Goal: Task Accomplishment & Management: Manage account settings

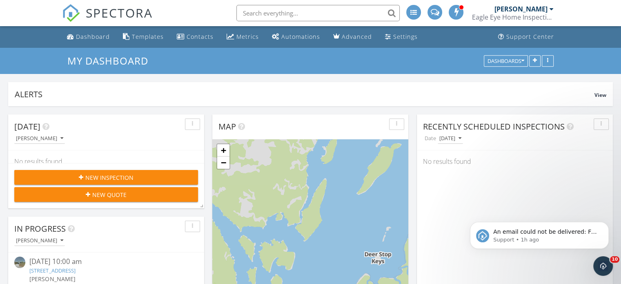
click at [286, 9] on input "text" at bounding box center [317, 13] width 163 height 16
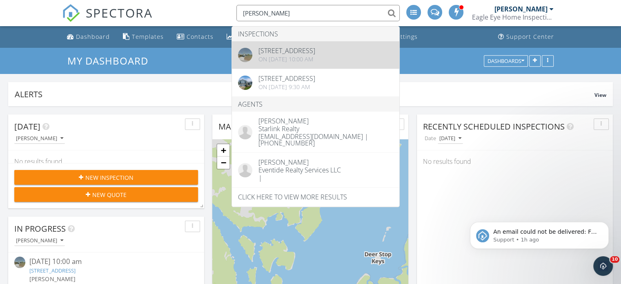
type input "katherine"
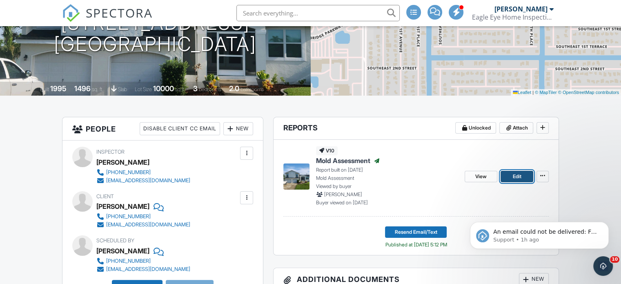
click at [520, 179] on span "Edit" at bounding box center [516, 176] width 9 height 8
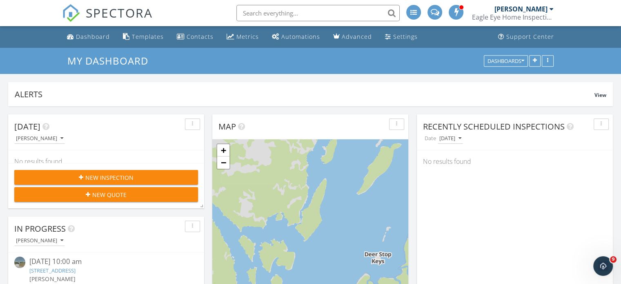
click at [317, 13] on input "text" at bounding box center [317, 13] width 163 height 16
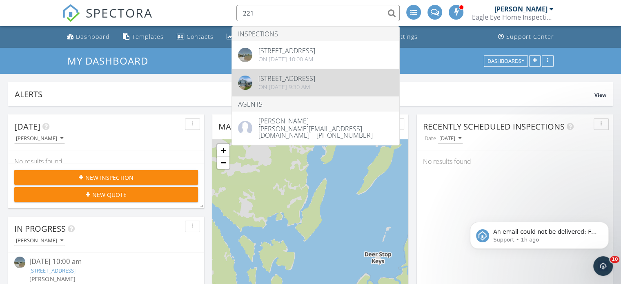
type input "221"
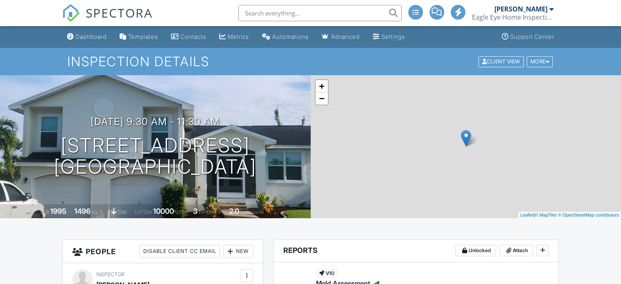
scroll to position [1, 0]
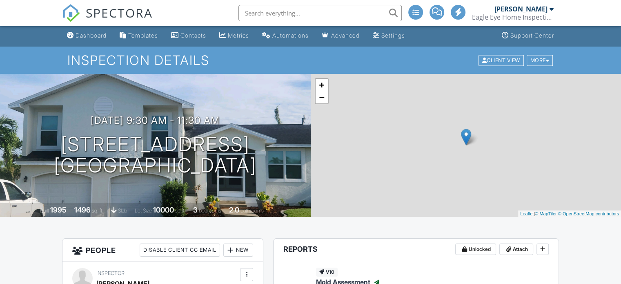
click at [311, 15] on input "text" at bounding box center [319, 13] width 163 height 16
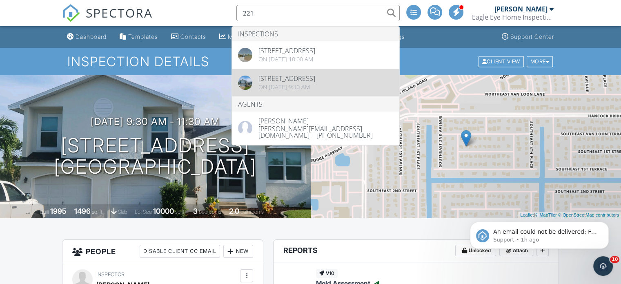
scroll to position [0, 0]
type input "221"
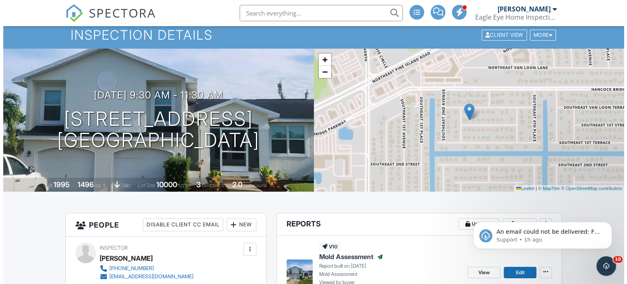
scroll to position [41, 0]
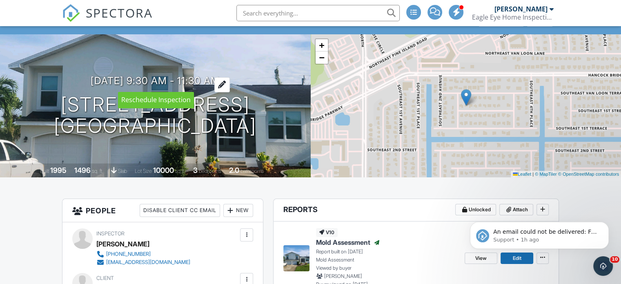
click at [230, 85] on div at bounding box center [222, 84] width 16 height 15
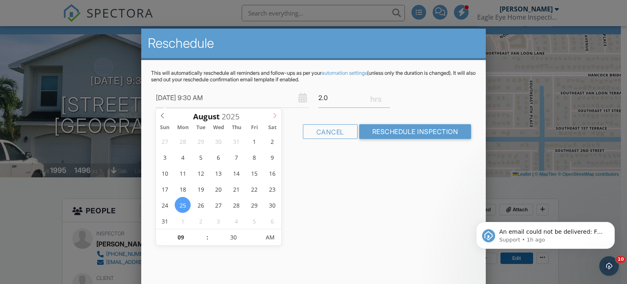
click at [278, 116] on span at bounding box center [274, 114] width 13 height 11
type input "[DATE] 9:30 AM"
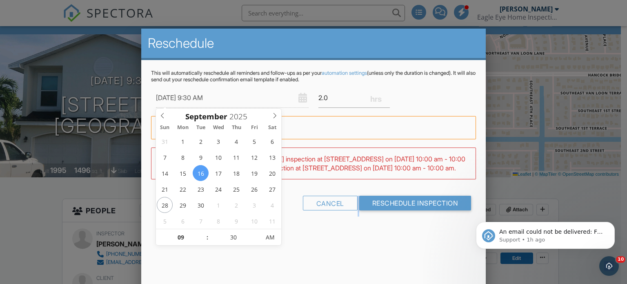
click at [354, 264] on div "Reschedule This will automatically reschedule all reminders and follow-ups as p…" at bounding box center [313, 172] width 345 height 286
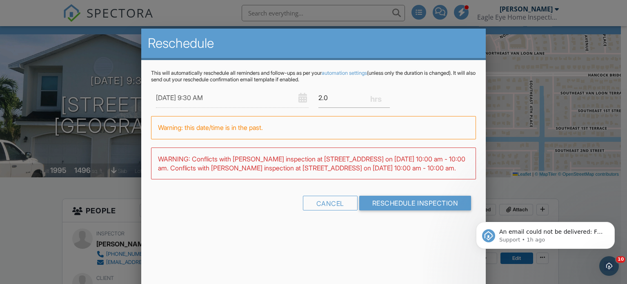
click at [211, 98] on input "09/16/2025 9:30 AM" at bounding box center [232, 98] width 153 height 20
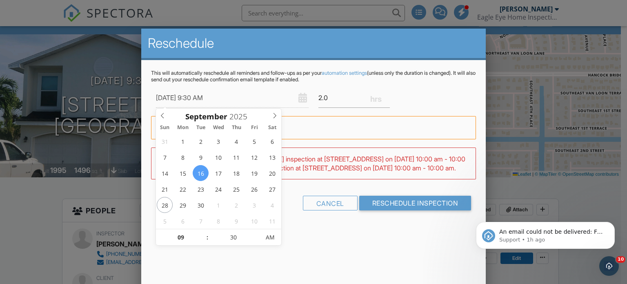
click at [381, 235] on div "This will automatically reschedule all reminders and follow-ups as per your aut…" at bounding box center [313, 147] width 345 height 175
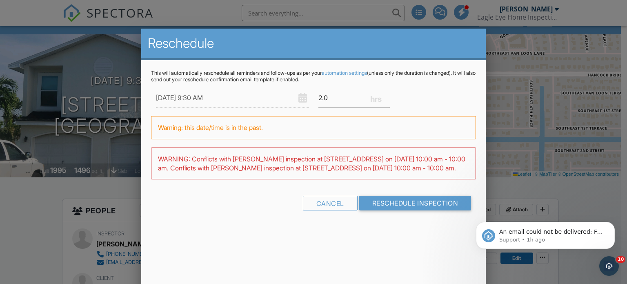
click at [416, 200] on form "09/16/2025 9:30 AM 2.0 Warning: this date/time is in the past. WARNING: Conflic…" at bounding box center [313, 152] width 325 height 129
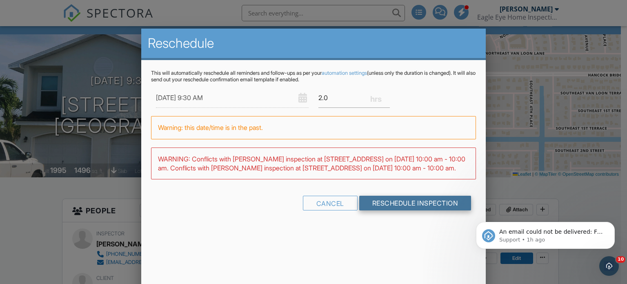
click at [408, 210] on input "Reschedule Inspection" at bounding box center [415, 203] width 112 height 15
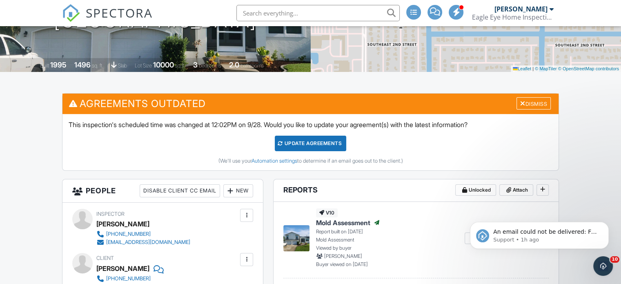
scroll to position [204, 0]
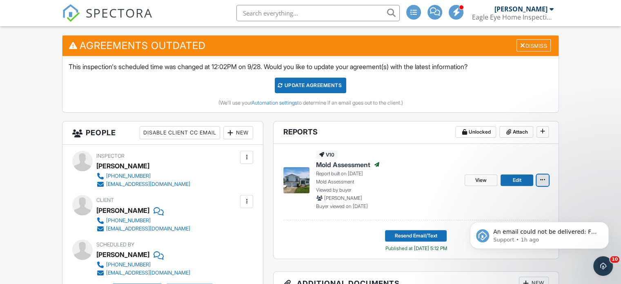
click at [546, 181] on span at bounding box center [543, 180] width 8 height 8
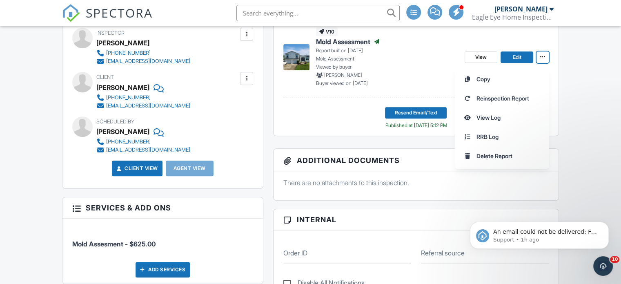
scroll to position [327, 0]
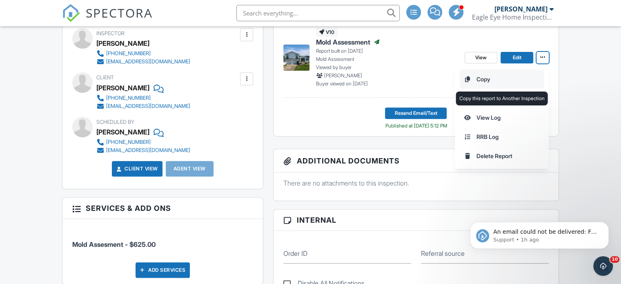
click at [483, 80] on input "Copy" at bounding box center [501, 79] width 83 height 18
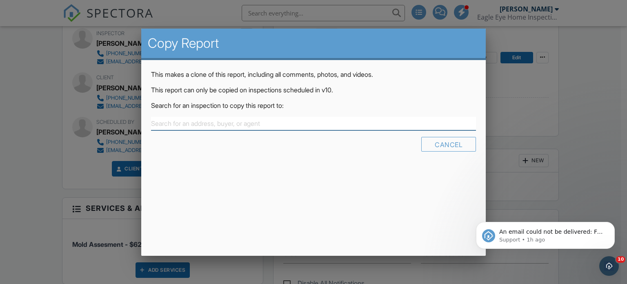
click at [213, 125] on input "text" at bounding box center [313, 123] width 325 height 13
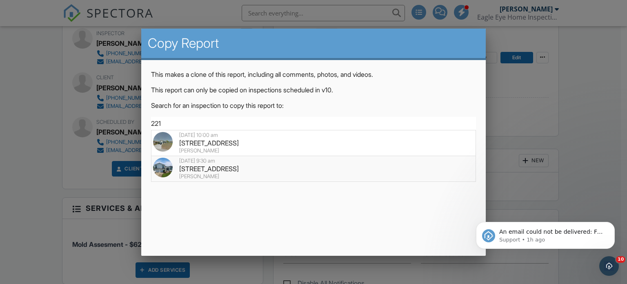
click at [244, 168] on div "[STREET_ADDRESS]" at bounding box center [313, 168] width 321 height 9
type input "[STREET_ADDRESS]"
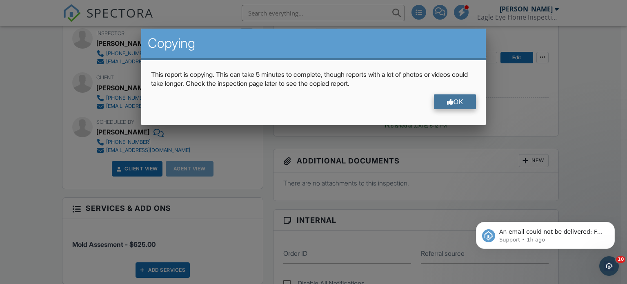
click at [463, 102] on div "OK" at bounding box center [455, 101] width 42 height 15
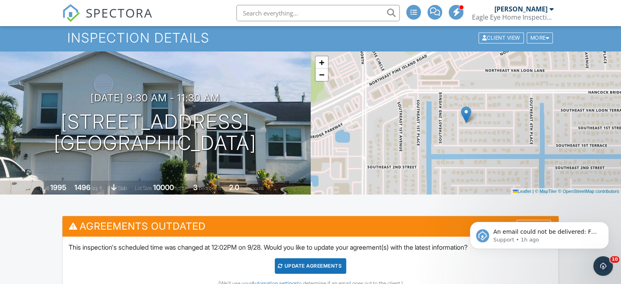
scroll to position [0, 0]
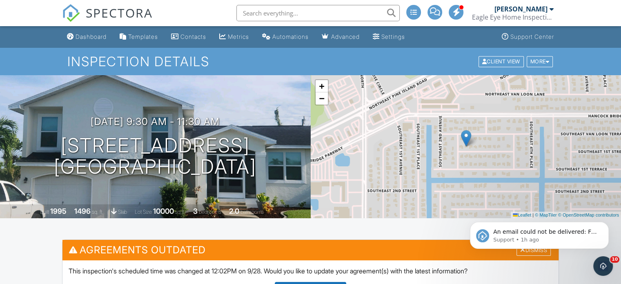
click at [91, 39] on div "Dashboard" at bounding box center [91, 36] width 31 height 7
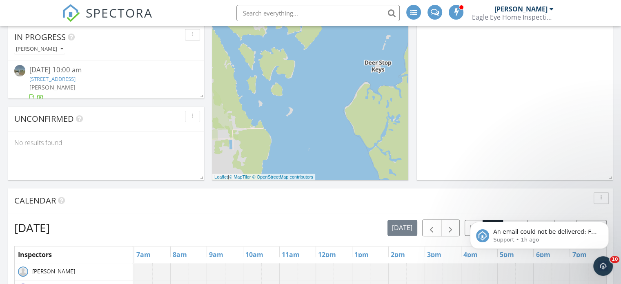
scroll to position [245, 0]
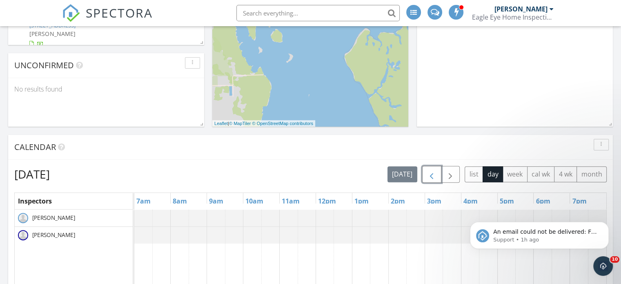
click at [432, 177] on span "button" at bounding box center [432, 174] width 10 height 10
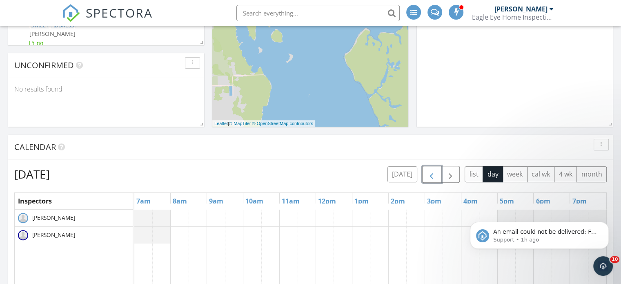
click at [436, 176] on span "button" at bounding box center [432, 174] width 10 height 10
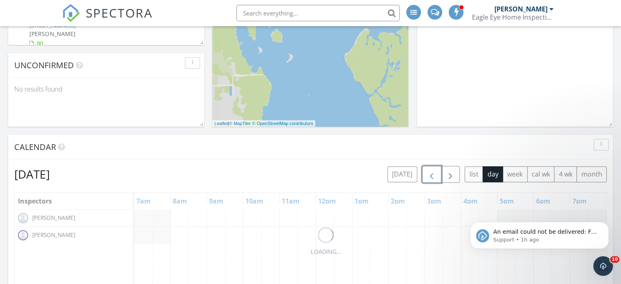
click at [436, 176] on span "button" at bounding box center [432, 174] width 10 height 10
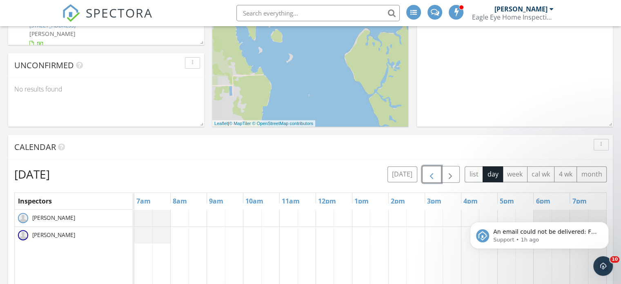
click at [436, 176] on span "button" at bounding box center [432, 174] width 10 height 10
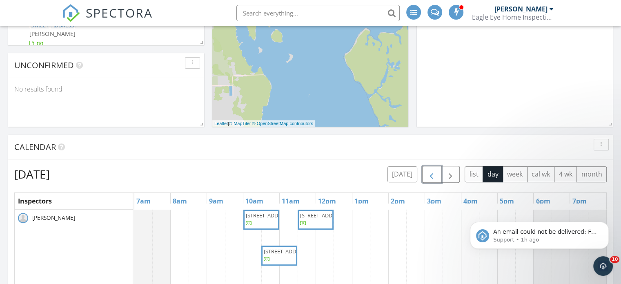
click at [436, 176] on span "button" at bounding box center [432, 174] width 10 height 10
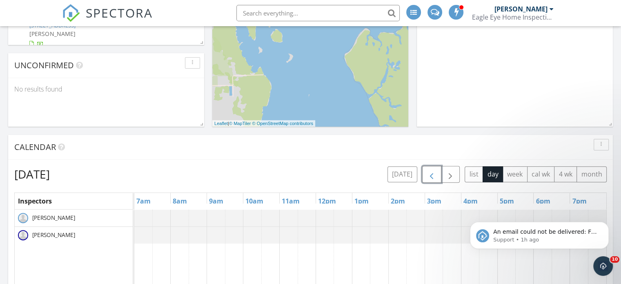
click at [438, 176] on button "button" at bounding box center [431, 174] width 19 height 17
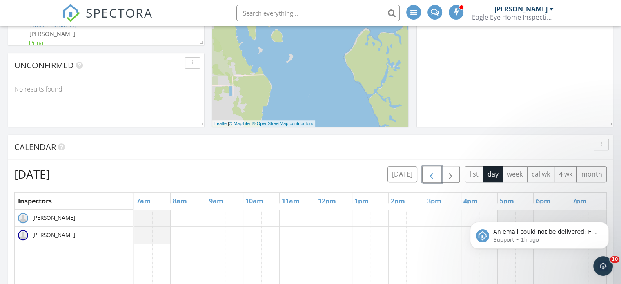
click at [438, 176] on button "button" at bounding box center [431, 174] width 19 height 17
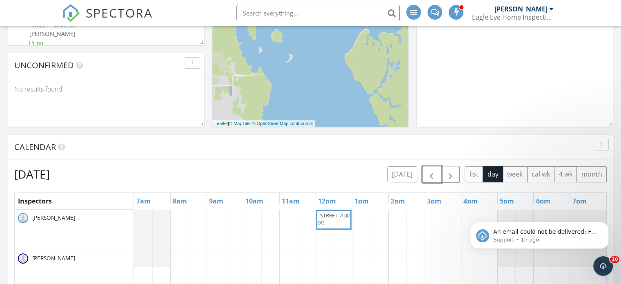
click at [438, 176] on button "button" at bounding box center [431, 174] width 19 height 17
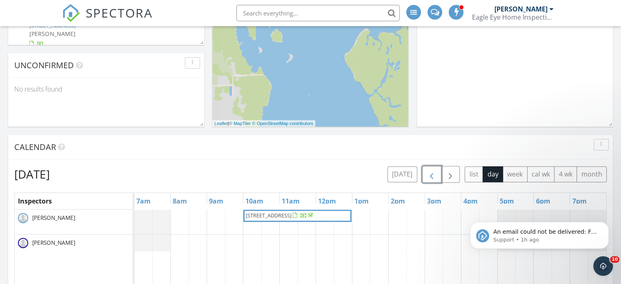
click at [438, 176] on button "button" at bounding box center [431, 174] width 19 height 17
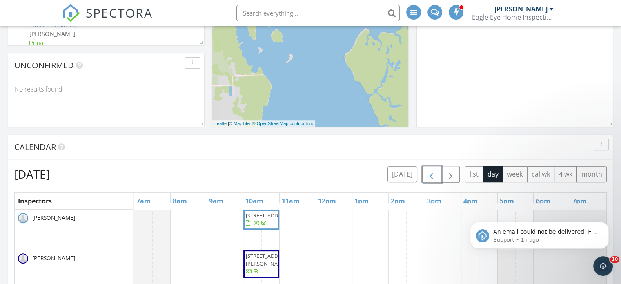
click at [438, 176] on button "button" at bounding box center [431, 174] width 19 height 17
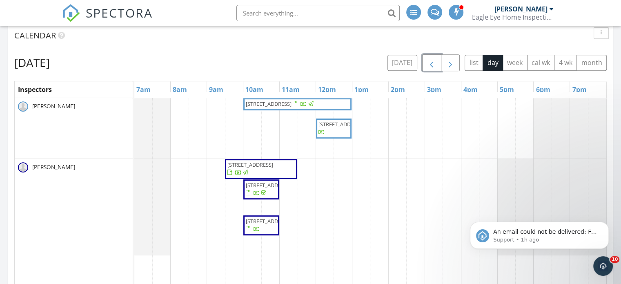
scroll to position [367, 0]
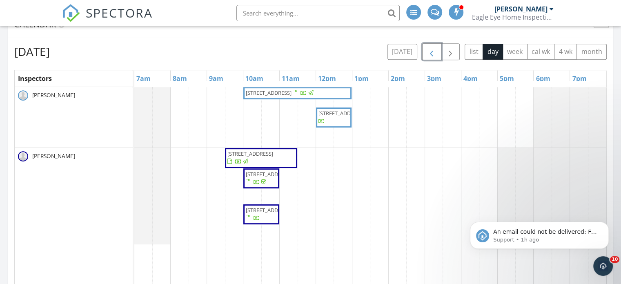
click at [273, 154] on span "[STREET_ADDRESS]" at bounding box center [250, 153] width 46 height 7
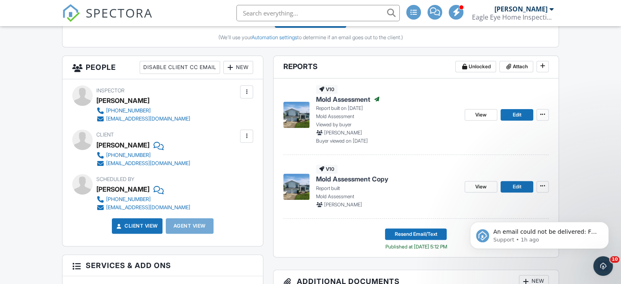
scroll to position [367, 0]
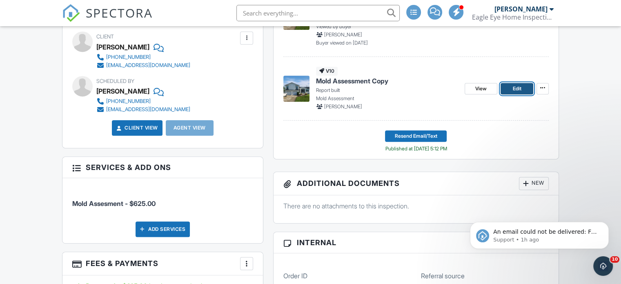
click at [525, 86] on link "Edit" at bounding box center [517, 88] width 33 height 11
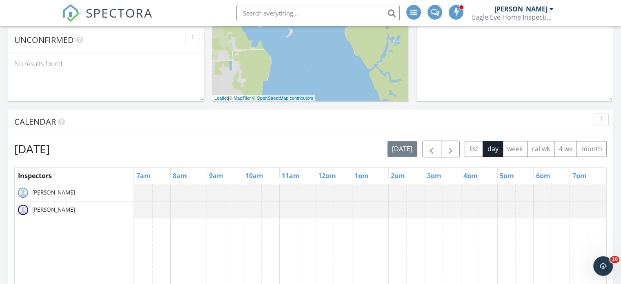
scroll to position [286, 0]
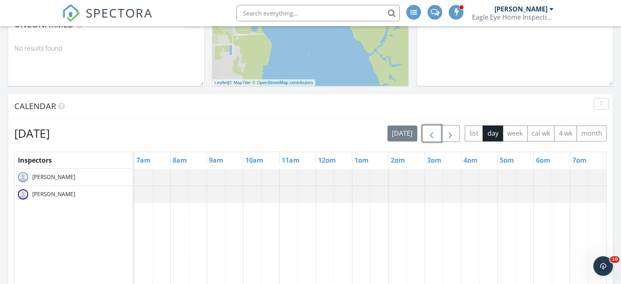
click at [432, 136] on span "button" at bounding box center [432, 134] width 10 height 10
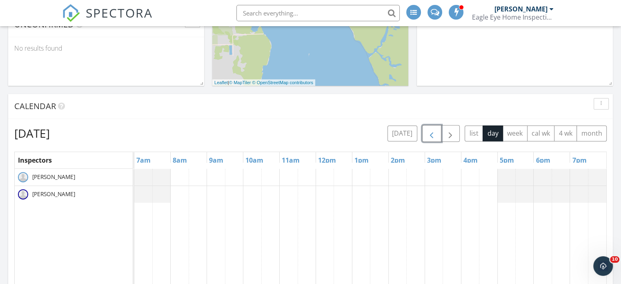
click at [432, 136] on span "button" at bounding box center [432, 134] width 10 height 10
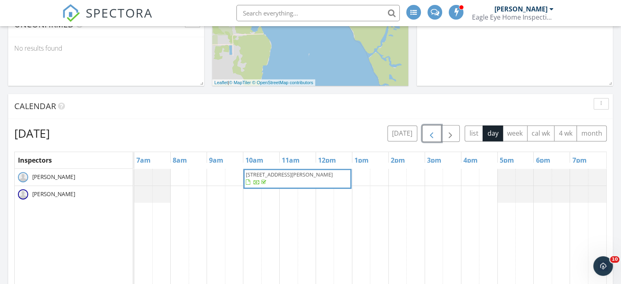
click at [432, 134] on span "button" at bounding box center [432, 134] width 10 height 10
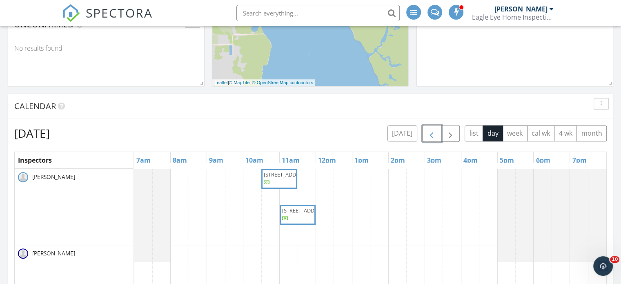
click at [432, 134] on span "button" at bounding box center [432, 134] width 10 height 10
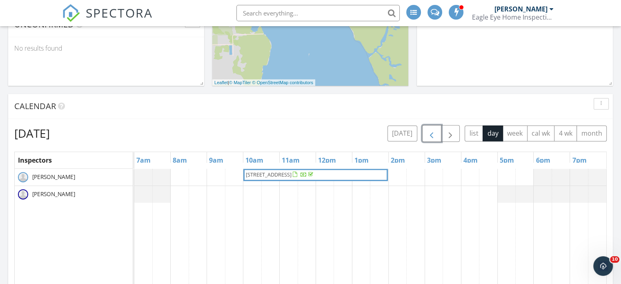
click at [432, 134] on span "button" at bounding box center [432, 134] width 10 height 10
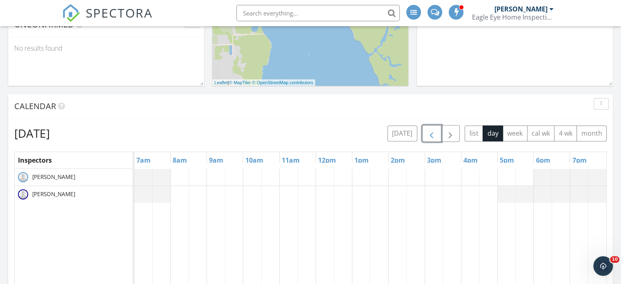
click at [432, 134] on span "button" at bounding box center [432, 134] width 10 height 10
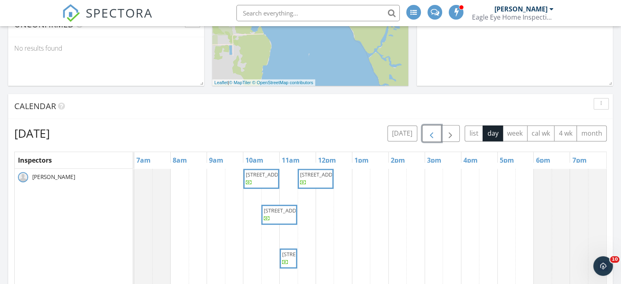
click at [432, 134] on span "button" at bounding box center [432, 134] width 10 height 10
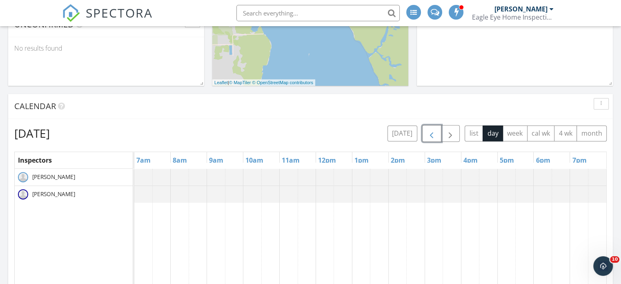
click at [432, 134] on span "button" at bounding box center [432, 134] width 10 height 10
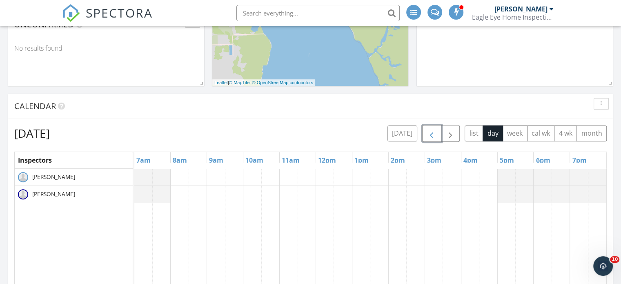
click at [432, 134] on span "button" at bounding box center [432, 134] width 10 height 10
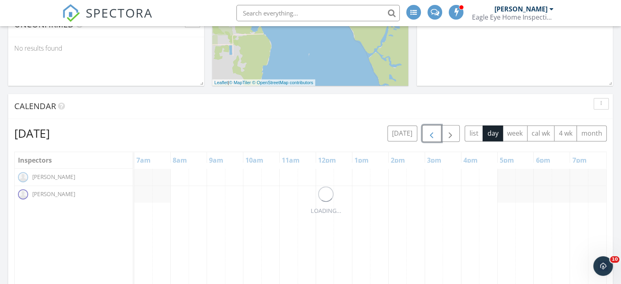
click at [432, 134] on span "button" at bounding box center [432, 134] width 10 height 10
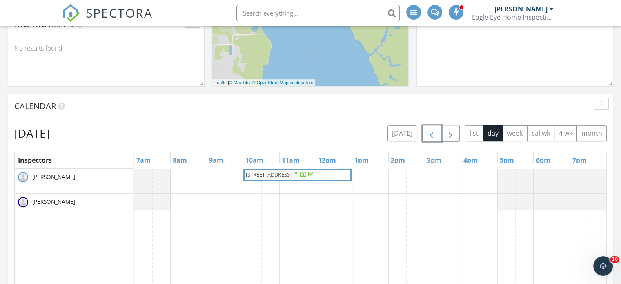
click at [432, 134] on span "button" at bounding box center [432, 134] width 10 height 10
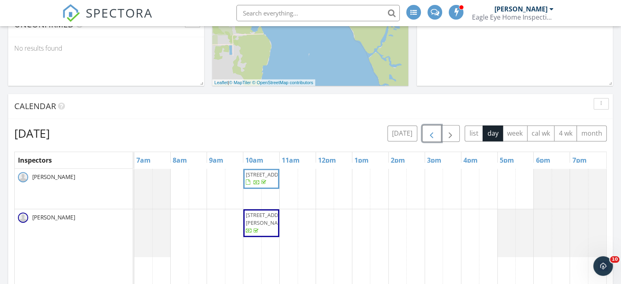
click at [432, 134] on span "button" at bounding box center [432, 134] width 10 height 10
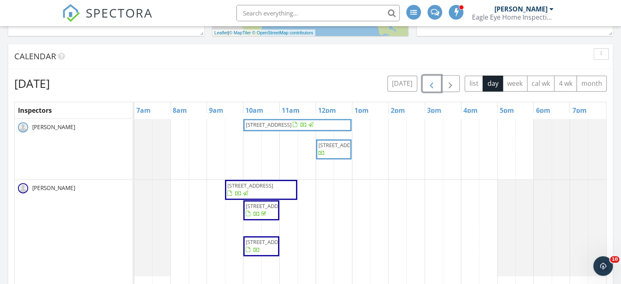
scroll to position [408, 0]
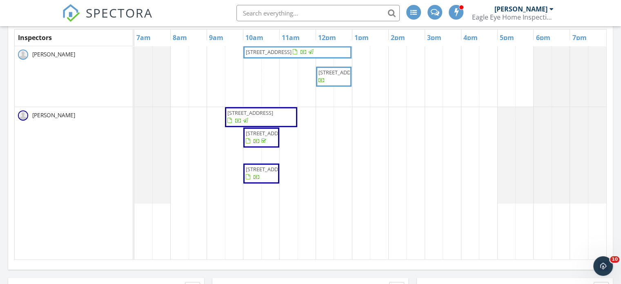
click at [285, 116] on span "[STREET_ADDRESS]" at bounding box center [261, 117] width 69 height 16
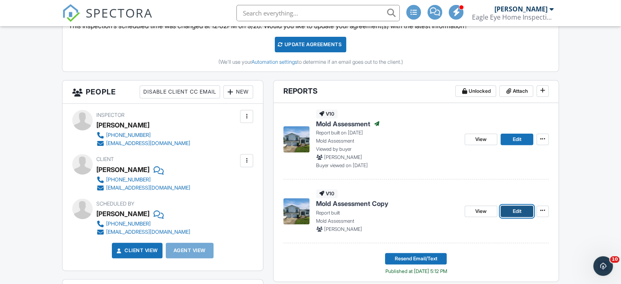
click at [513, 214] on span "Edit" at bounding box center [516, 211] width 9 height 8
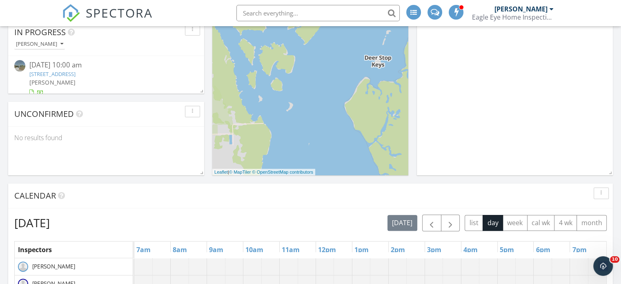
scroll to position [367, 0]
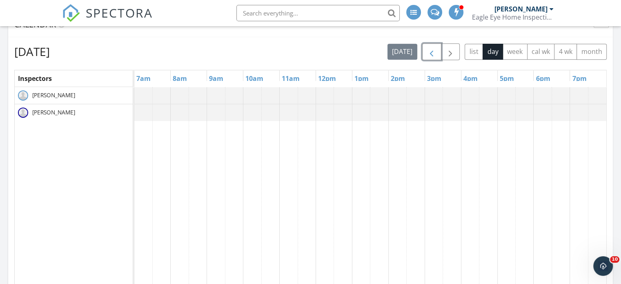
click at [438, 55] on button "button" at bounding box center [431, 51] width 19 height 17
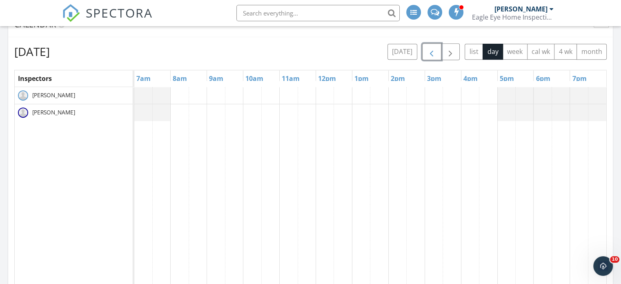
click at [436, 53] on span "button" at bounding box center [432, 52] width 10 height 10
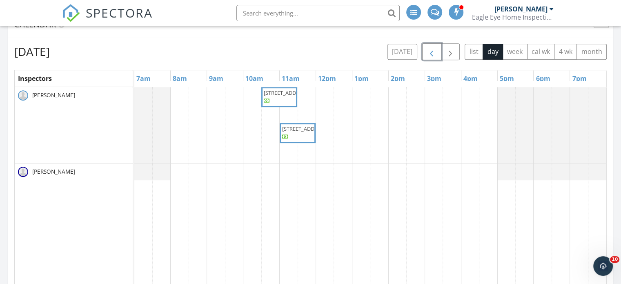
click at [436, 53] on span "button" at bounding box center [432, 52] width 10 height 10
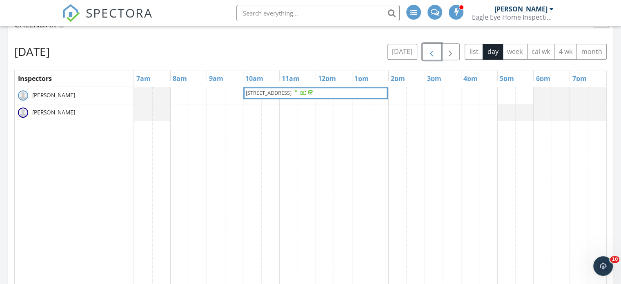
click at [436, 53] on span "button" at bounding box center [432, 52] width 10 height 10
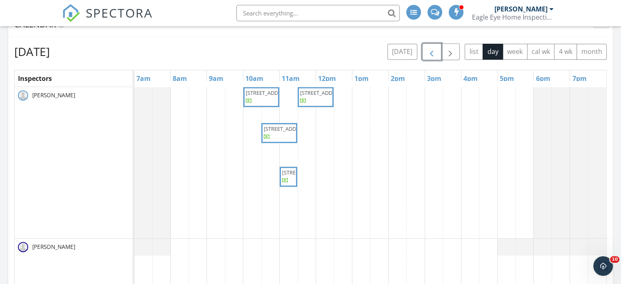
click at [436, 53] on span "button" at bounding box center [432, 52] width 10 height 10
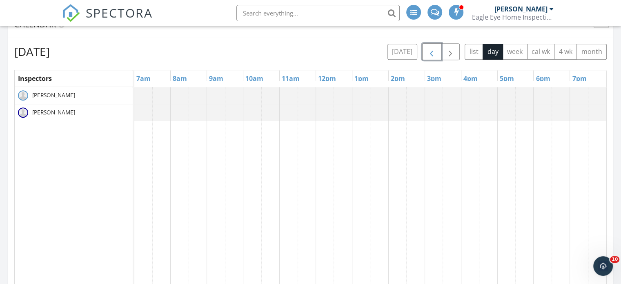
click at [436, 53] on span "button" at bounding box center [432, 52] width 10 height 10
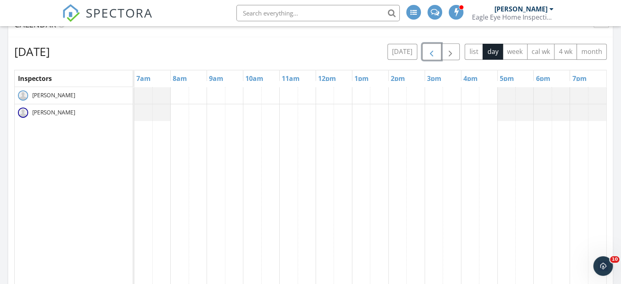
click at [436, 53] on span "button" at bounding box center [432, 52] width 10 height 10
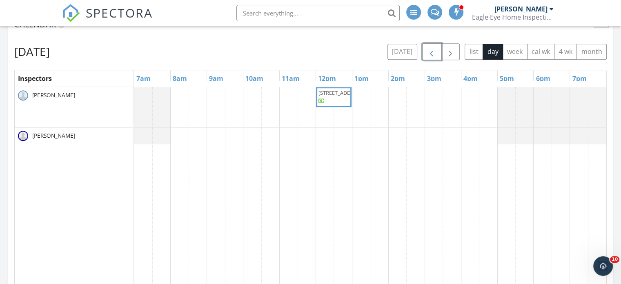
click at [436, 53] on span "button" at bounding box center [432, 52] width 10 height 10
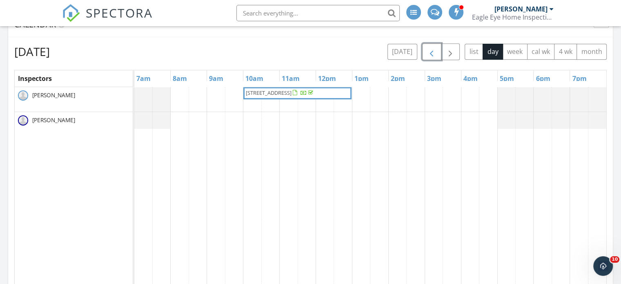
click at [436, 53] on span "button" at bounding box center [432, 52] width 10 height 10
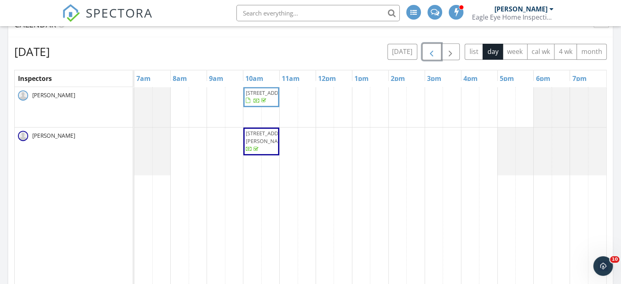
click at [436, 53] on span "button" at bounding box center [432, 52] width 10 height 10
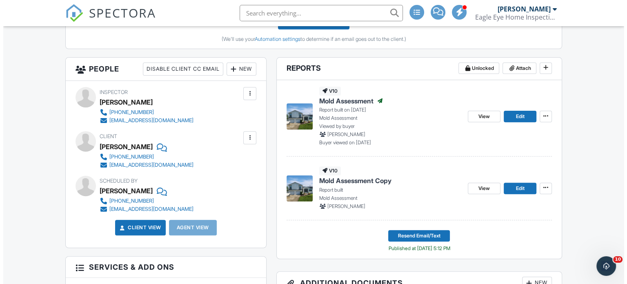
scroll to position [286, 0]
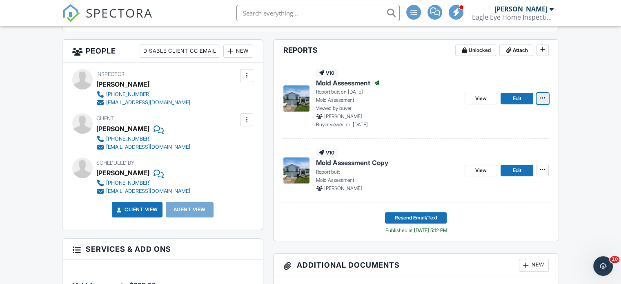
click at [542, 98] on icon at bounding box center [542, 98] width 5 height 6
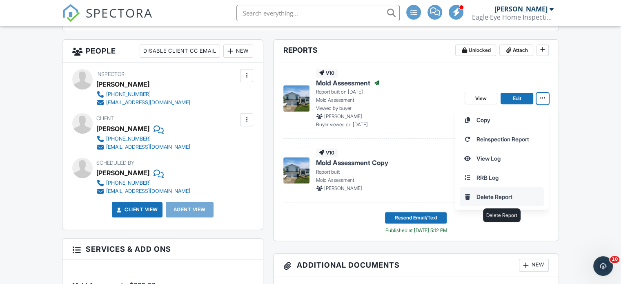
click at [516, 198] on input "Delete Report" at bounding box center [501, 196] width 83 height 18
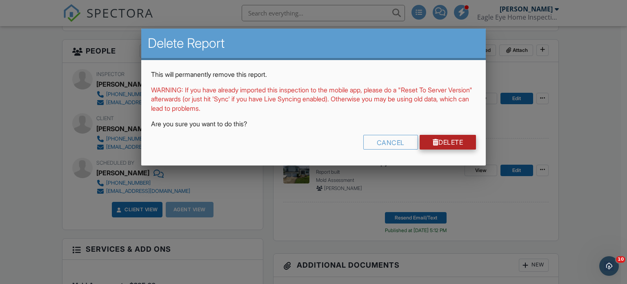
click at [462, 142] on link "Delete" at bounding box center [448, 142] width 57 height 15
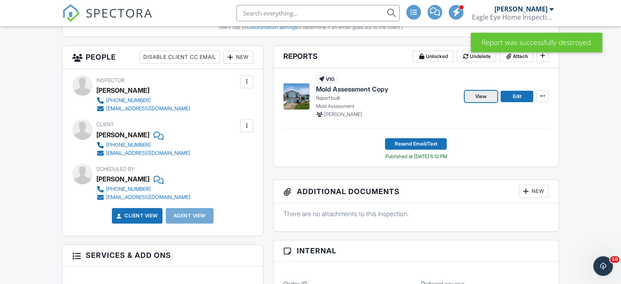
click at [483, 94] on span "View" at bounding box center [480, 96] width 11 height 8
click at [439, 140] on button "Resend Email/Text" at bounding box center [416, 143] width 62 height 11
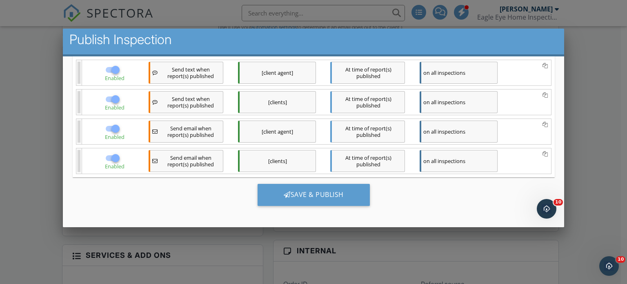
scroll to position [5, 0]
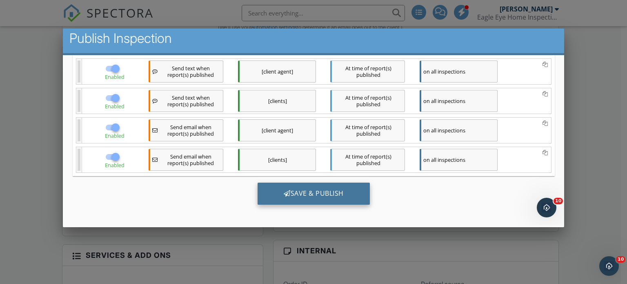
click at [293, 195] on div "Save & Publish" at bounding box center [313, 193] width 112 height 22
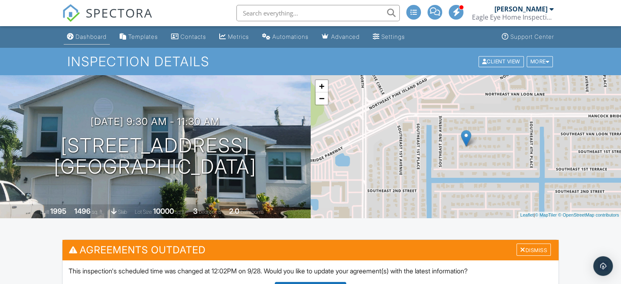
click at [98, 39] on div "Dashboard" at bounding box center [91, 36] width 31 height 7
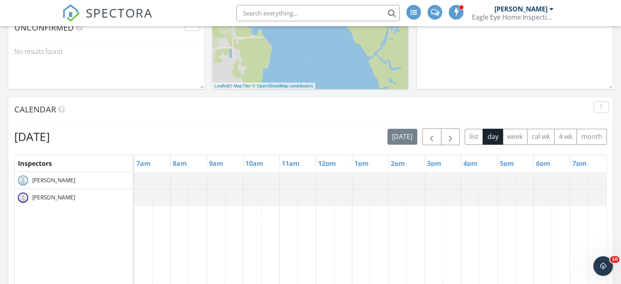
scroll to position [286, 0]
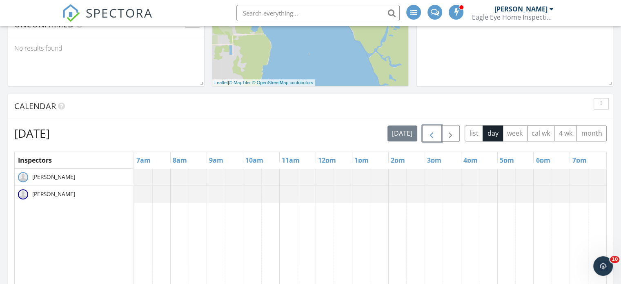
click at [433, 133] on span "button" at bounding box center [432, 134] width 10 height 10
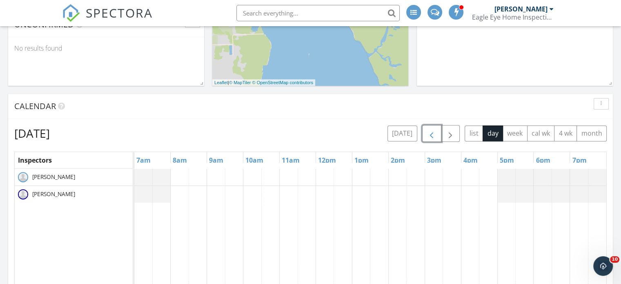
click at [433, 133] on span "button" at bounding box center [432, 134] width 10 height 10
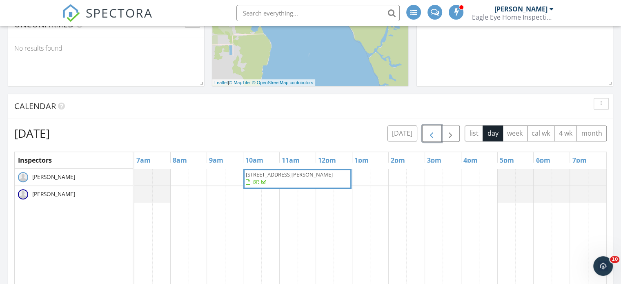
click at [433, 133] on span "button" at bounding box center [432, 134] width 10 height 10
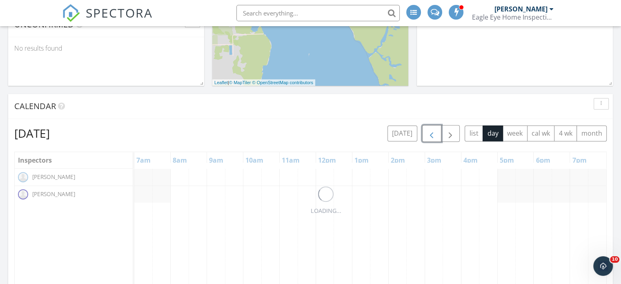
click at [433, 133] on span "button" at bounding box center [432, 134] width 10 height 10
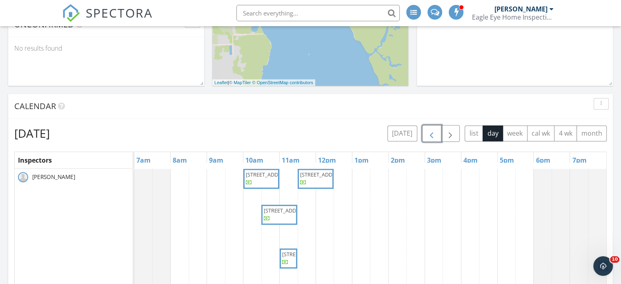
click at [433, 133] on span "button" at bounding box center [432, 134] width 10 height 10
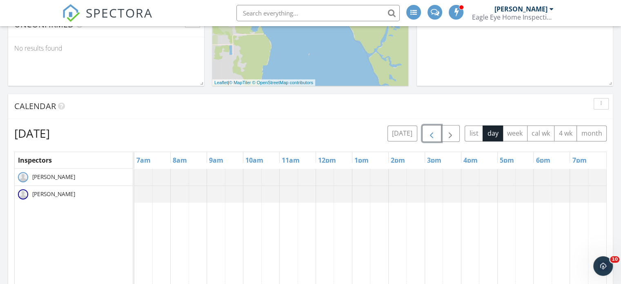
click at [433, 133] on span "button" at bounding box center [432, 134] width 10 height 10
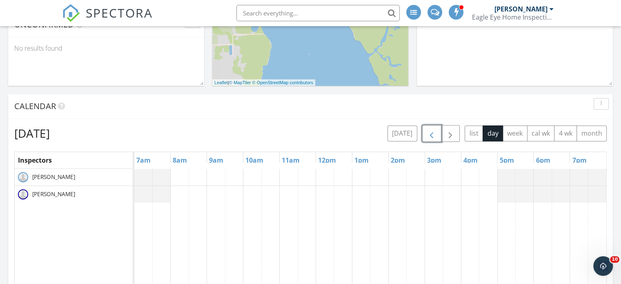
click at [433, 133] on span "button" at bounding box center [432, 134] width 10 height 10
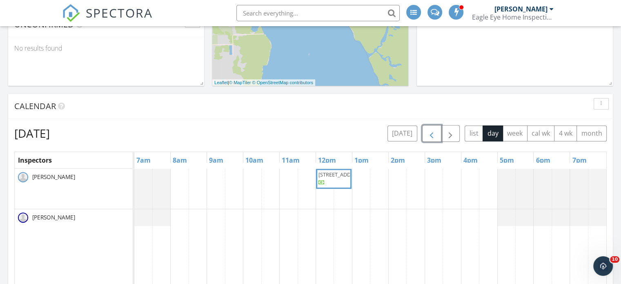
click at [433, 133] on span "button" at bounding box center [432, 134] width 10 height 10
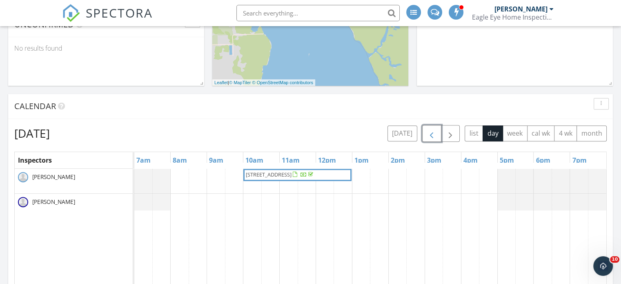
click at [433, 133] on span "button" at bounding box center [432, 134] width 10 height 10
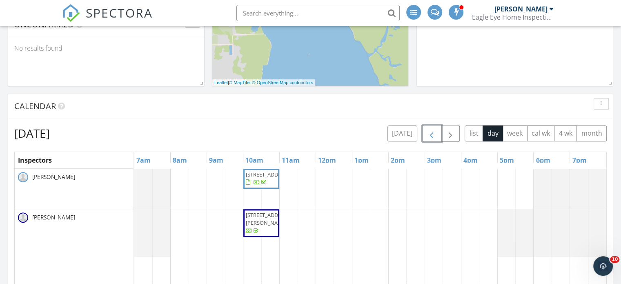
click at [433, 133] on span "button" at bounding box center [432, 134] width 10 height 10
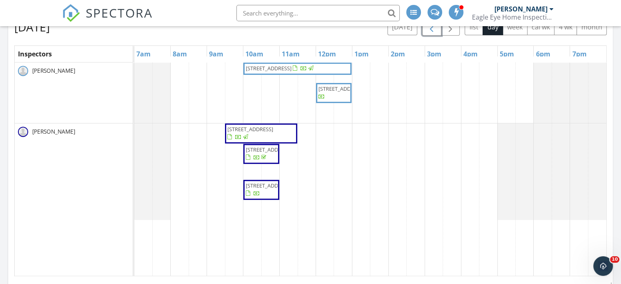
scroll to position [408, 0]
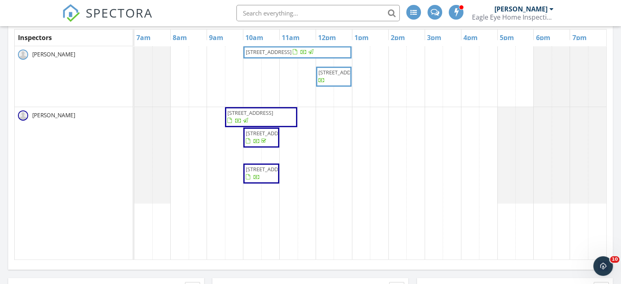
drag, startPoint x: 286, startPoint y: 185, endPoint x: 270, endPoint y: 183, distance: 15.6
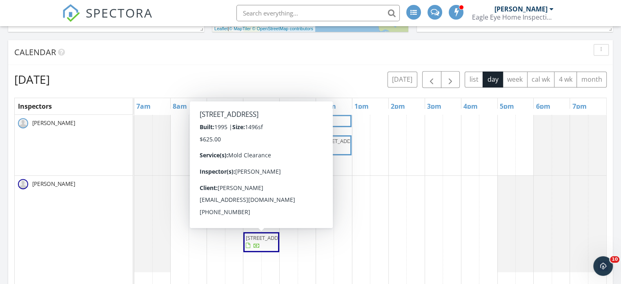
scroll to position [327, 0]
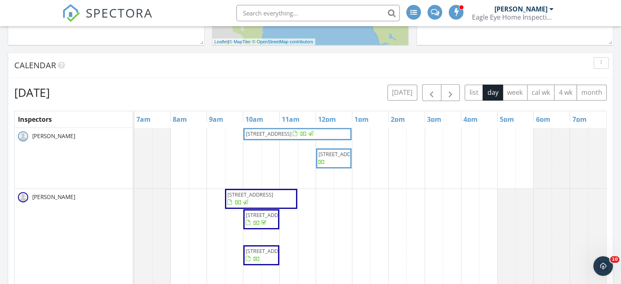
click at [377, 91] on div "[DATE] [DATE] list day week cal wk 4 wk month" at bounding box center [310, 92] width 592 height 17
